Goal: Task Accomplishment & Management: Complete application form

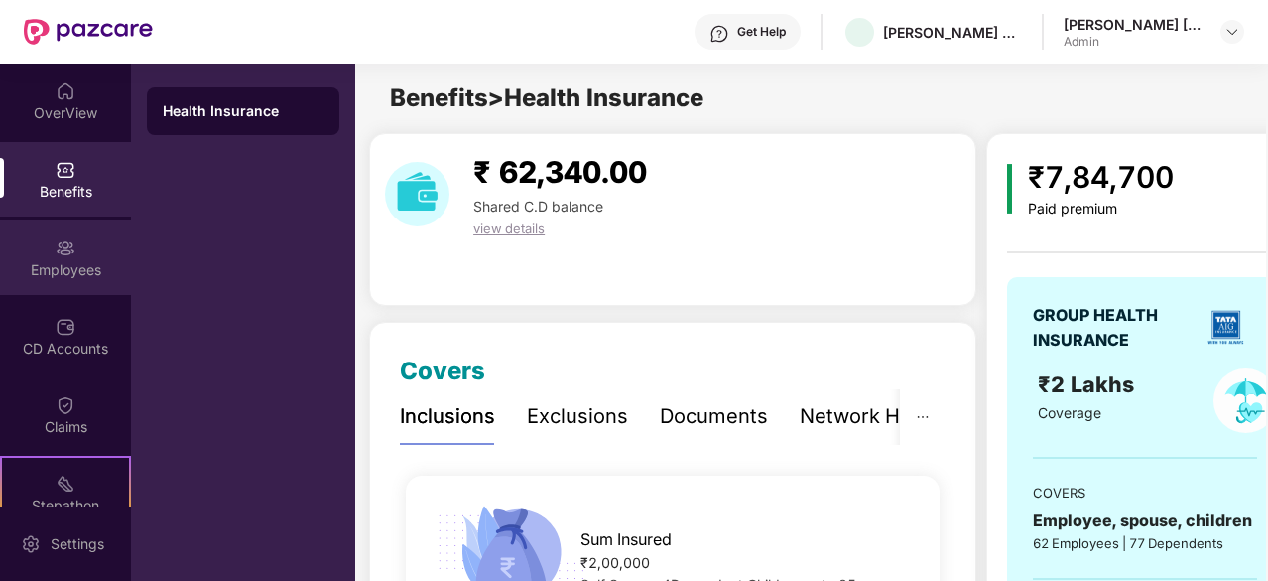
click at [71, 249] on div "Employees" at bounding box center [65, 257] width 131 height 74
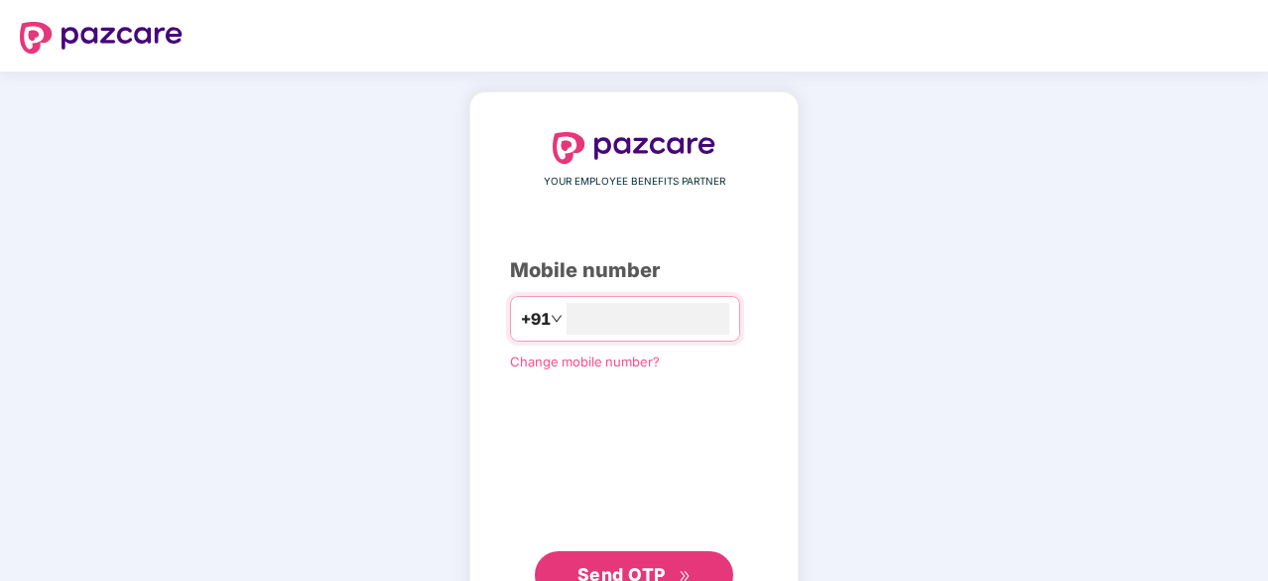
type input "**********"
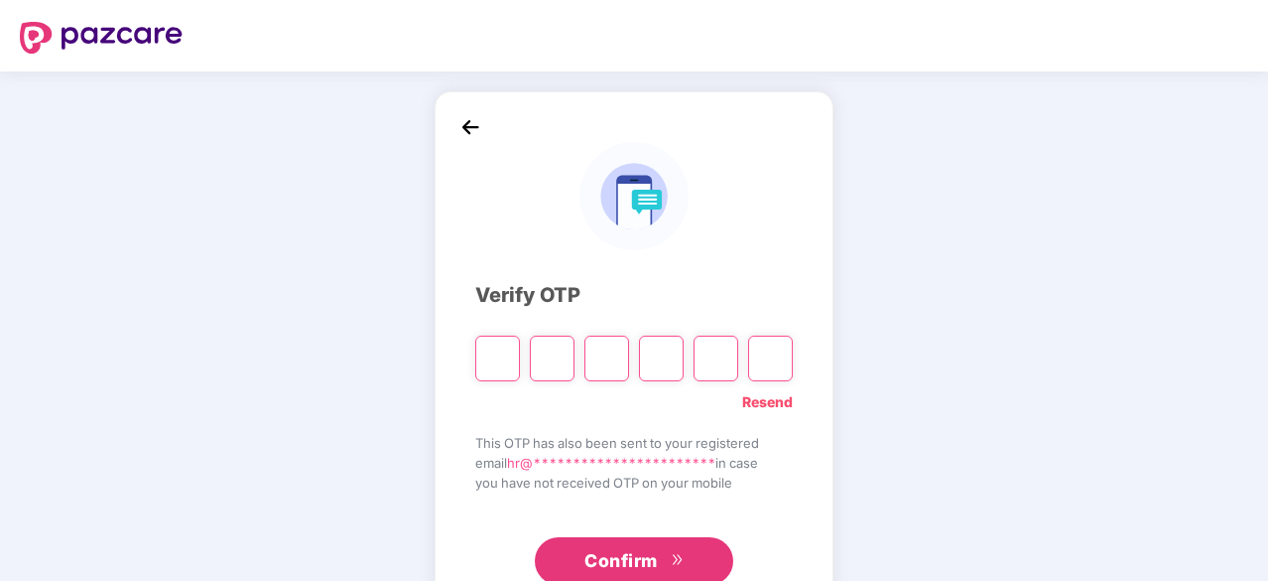
type input "*"
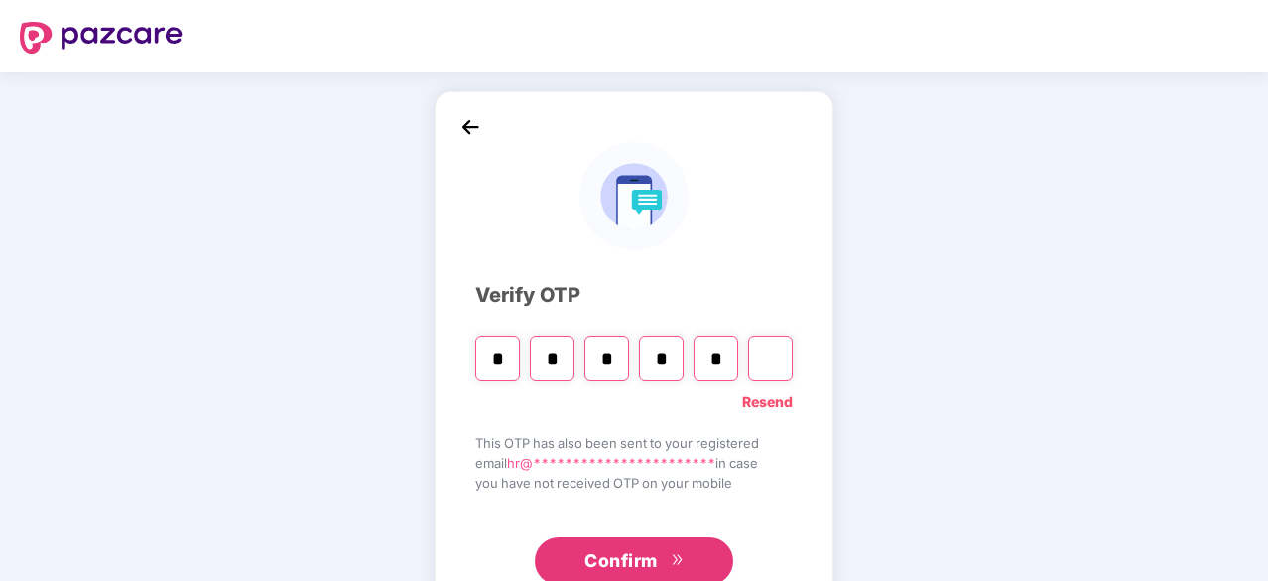
type input "*"
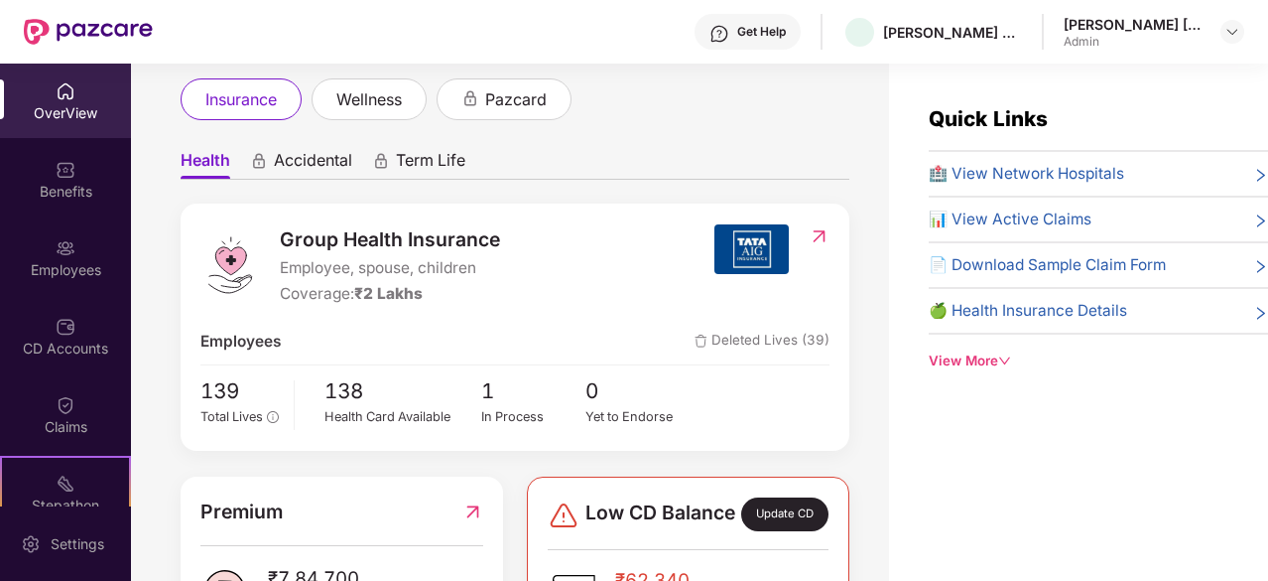
scroll to position [189, 0]
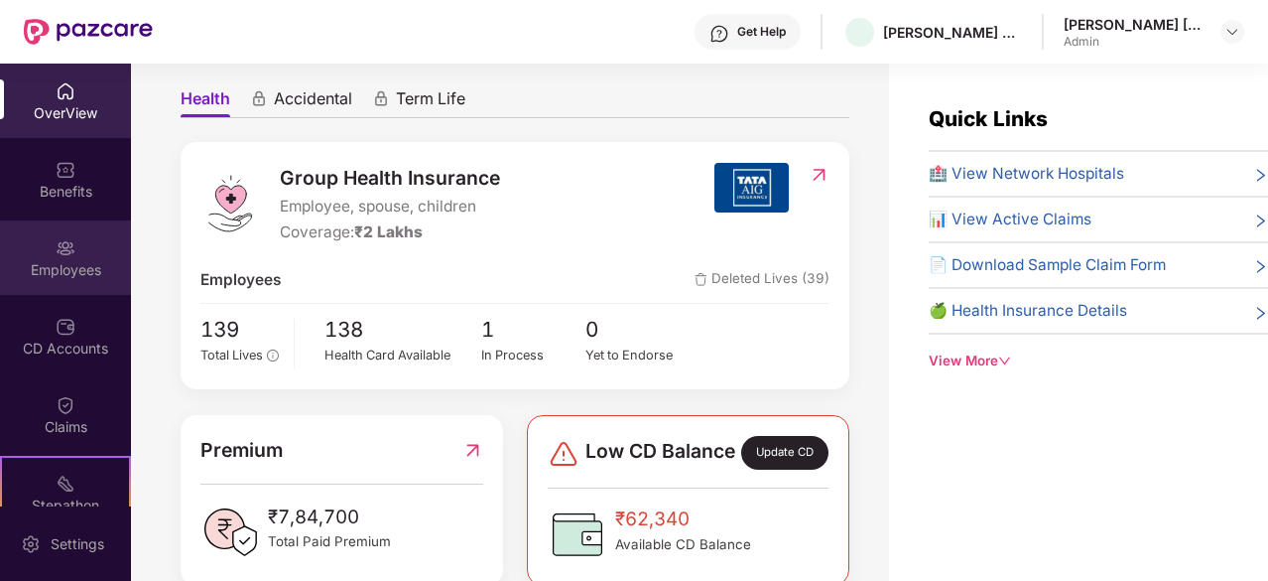
click at [72, 276] on div "Employees" at bounding box center [65, 270] width 131 height 20
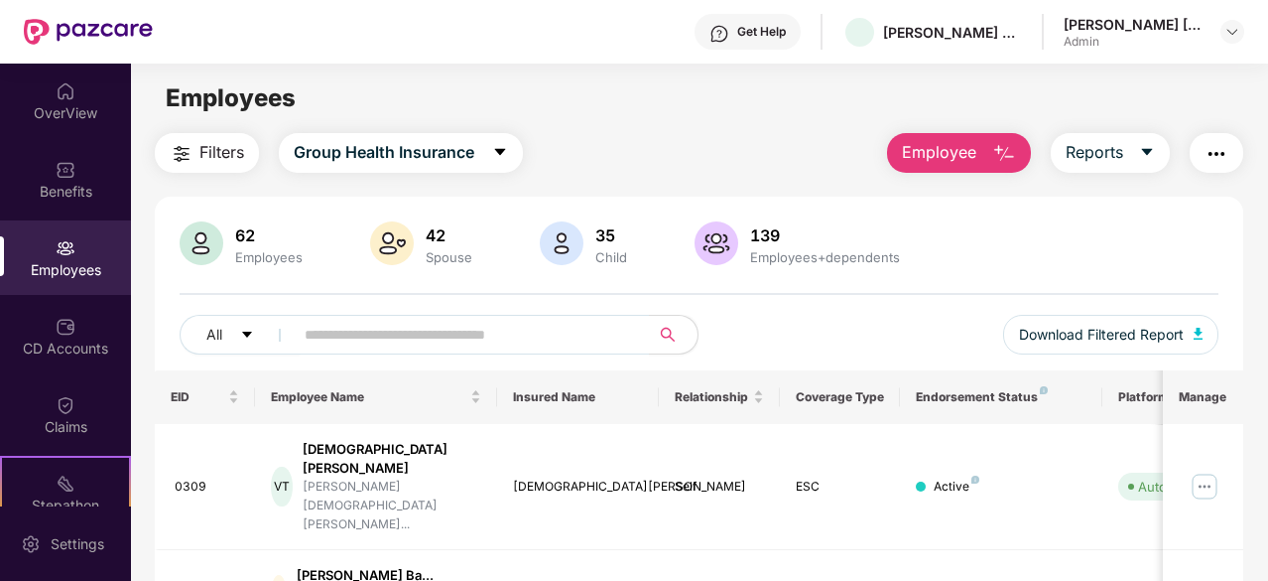
click at [1007, 150] on img "button" at bounding box center [1004, 154] width 24 height 24
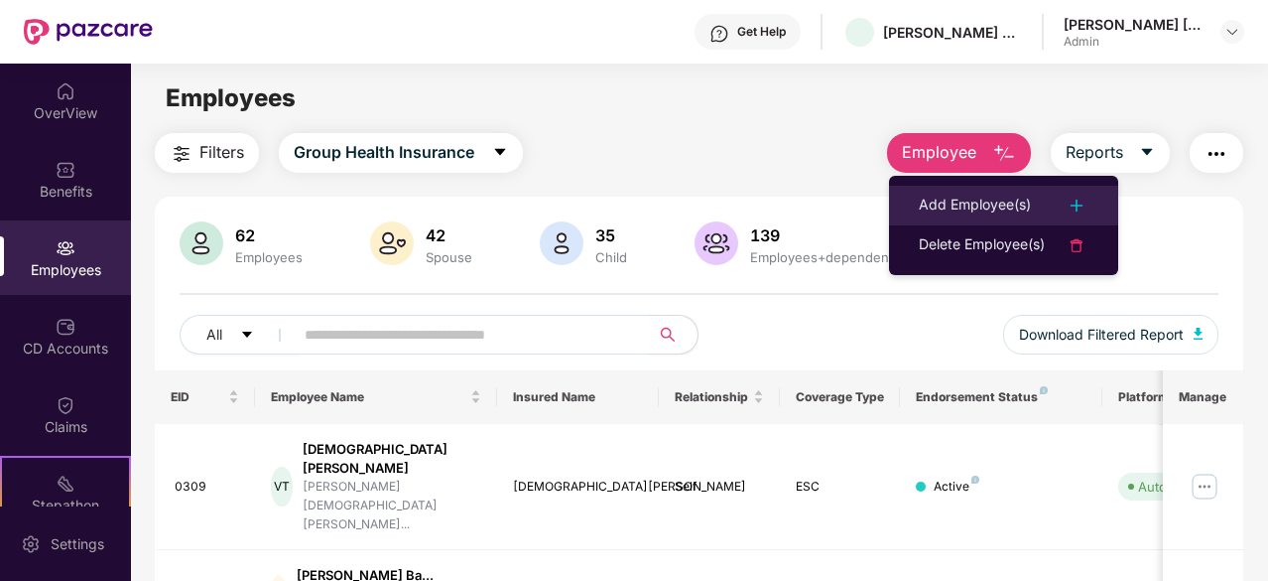
click at [999, 198] on div "Add Employee(s)" at bounding box center [975, 206] width 112 height 24
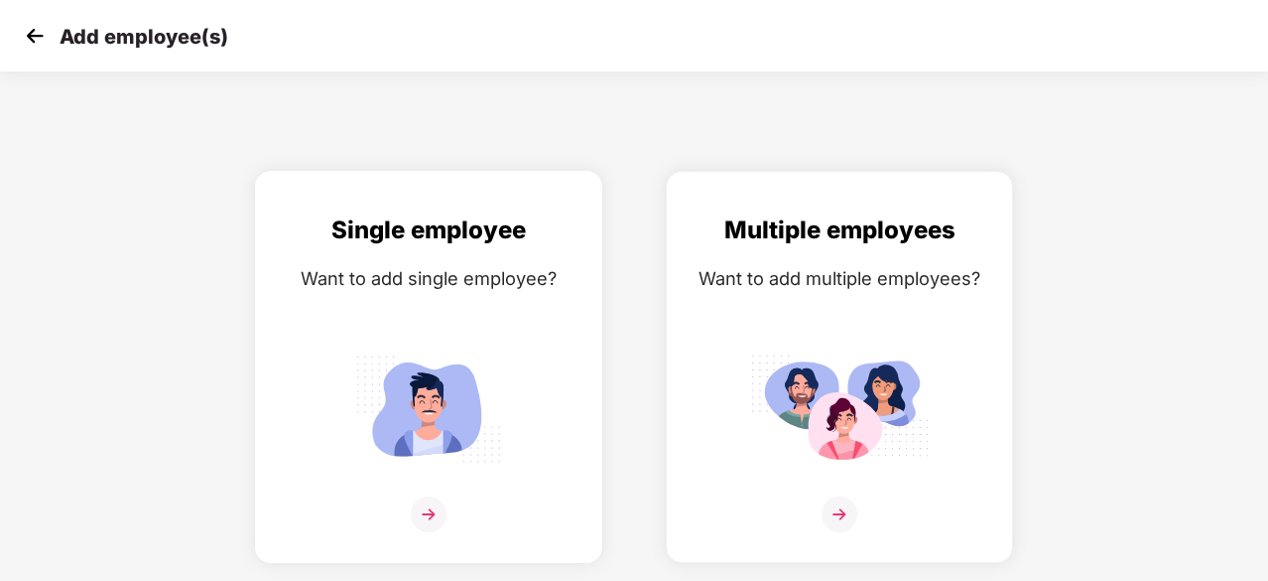
click at [431, 445] on img at bounding box center [428, 408] width 179 height 124
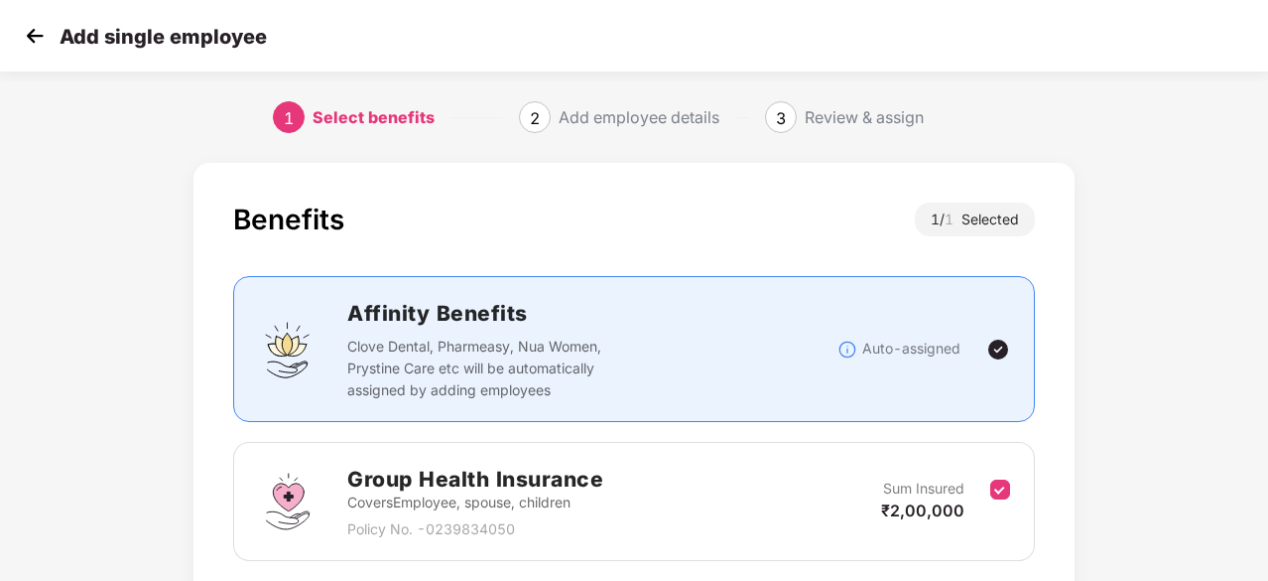
scroll to position [151, 0]
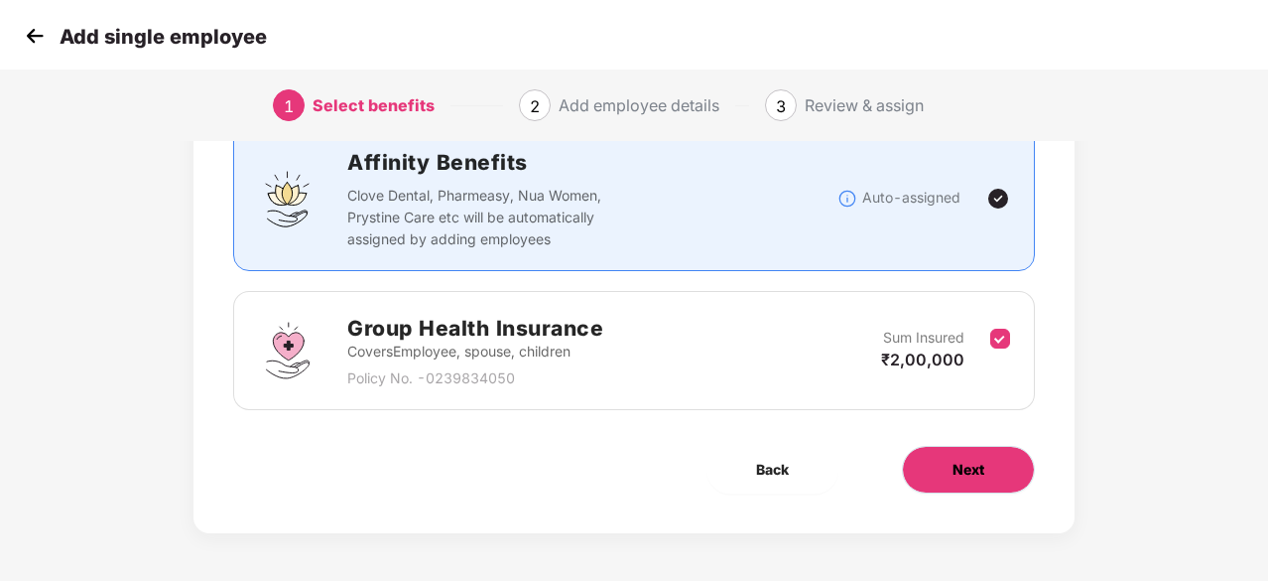
click at [959, 467] on span "Next" at bounding box center [969, 469] width 32 height 22
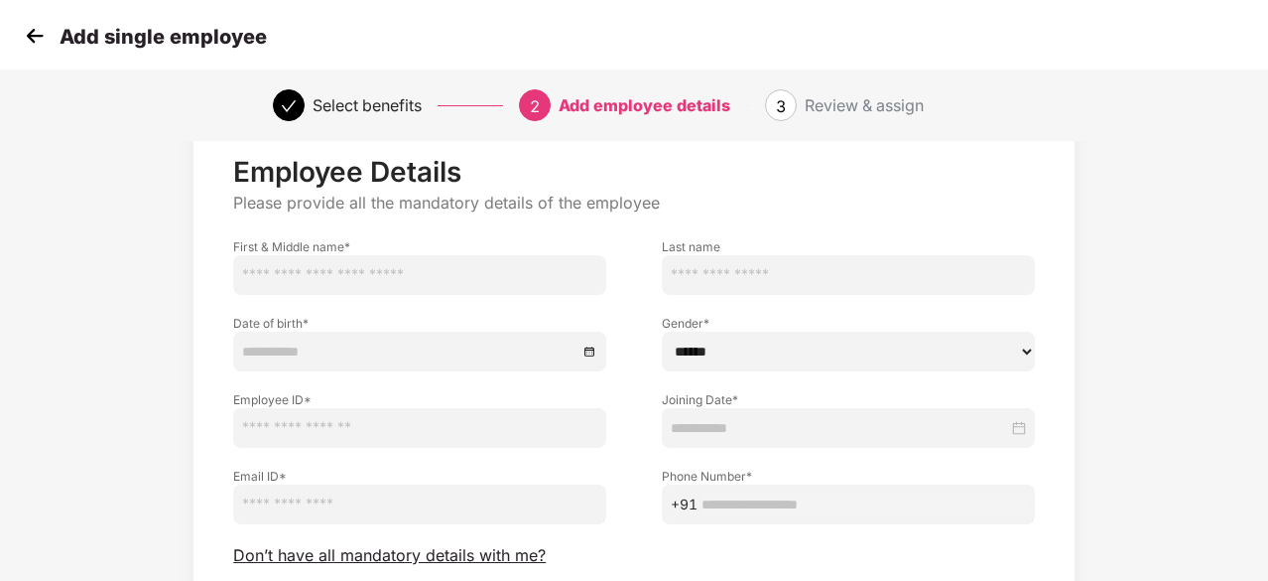
scroll to position [63, 0]
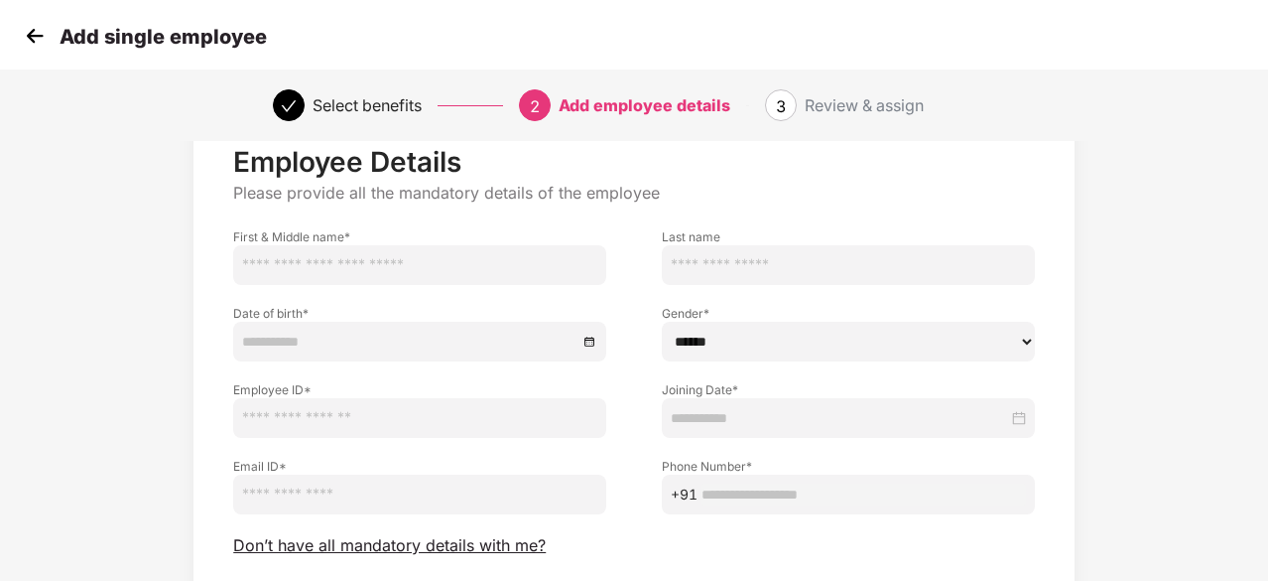
click at [403, 263] on input "text" at bounding box center [419, 265] width 373 height 40
type input "********"
click at [723, 251] on input "text" at bounding box center [848, 265] width 373 height 40
type input "******"
